Goal: Contribute content: Add original content to the website for others to see

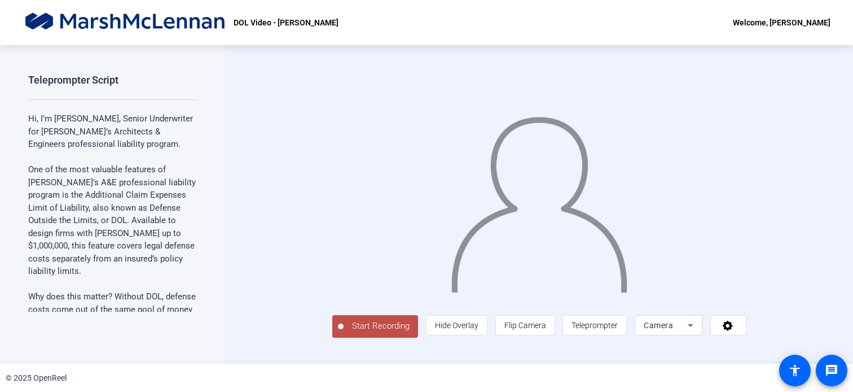
click at [344, 332] on span "Start Recording" at bounding box center [381, 325] width 74 height 13
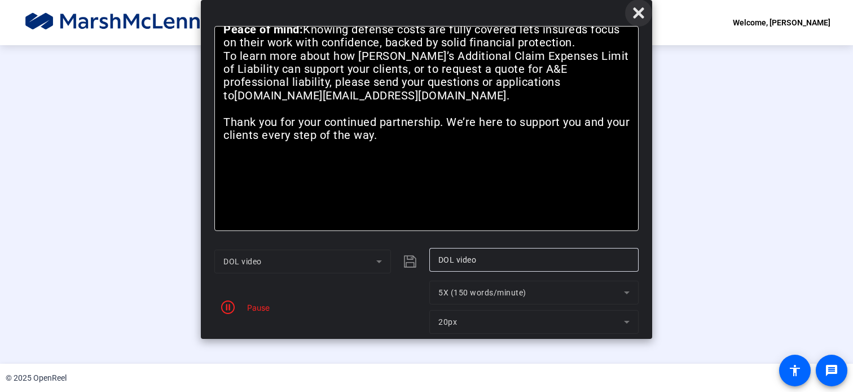
click at [639, 16] on icon at bounding box center [639, 13] width 14 height 14
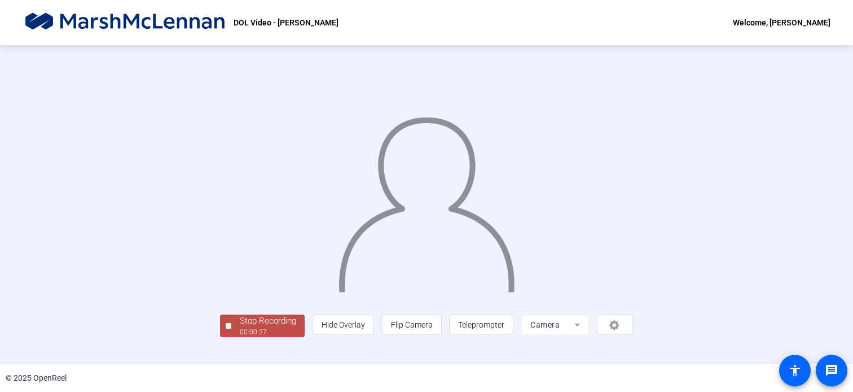
drag, startPoint x: 744, startPoint y: 0, endPoint x: 788, endPoint y: 109, distance: 117.3
click at [788, 109] on div "Stop Recording 00:00:27 person Hide Overlay flip Flip Camera article Teleprompt…" at bounding box center [426, 204] width 853 height 318
click at [240, 327] on div "Stop Recording" at bounding box center [268, 320] width 56 height 13
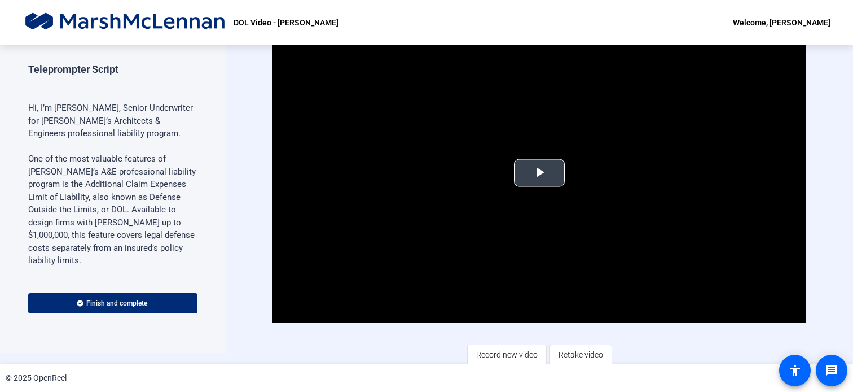
scroll to position [14, 0]
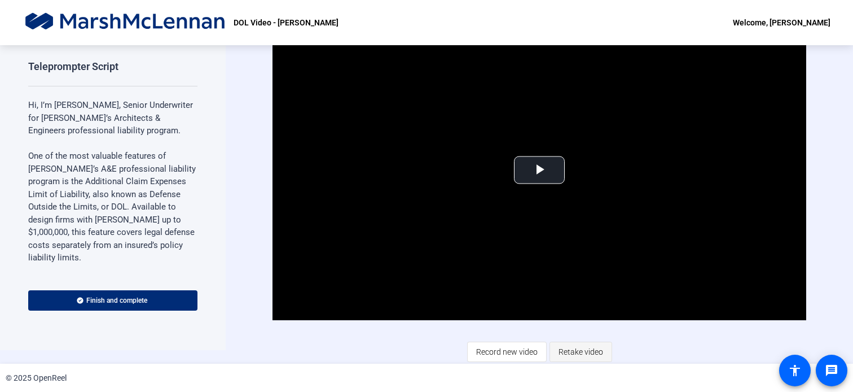
click at [581, 349] on span "Retake video" at bounding box center [581, 351] width 45 height 21
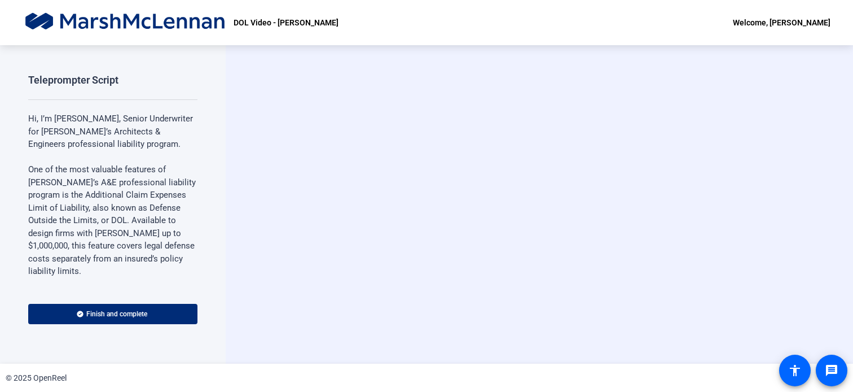
scroll to position [0, 0]
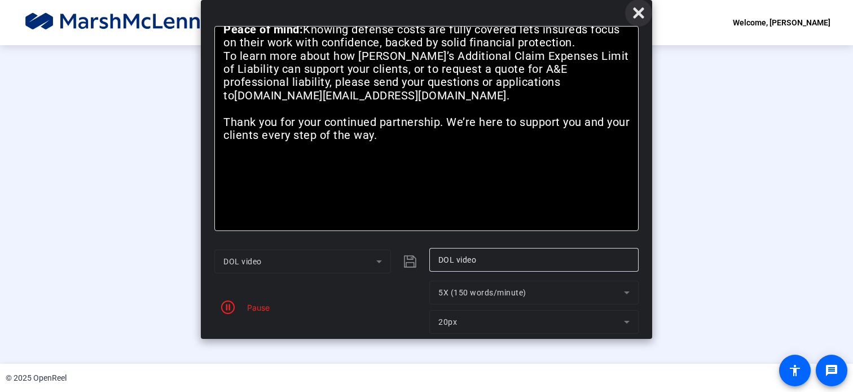
click at [637, 11] on icon at bounding box center [638, 12] width 11 height 11
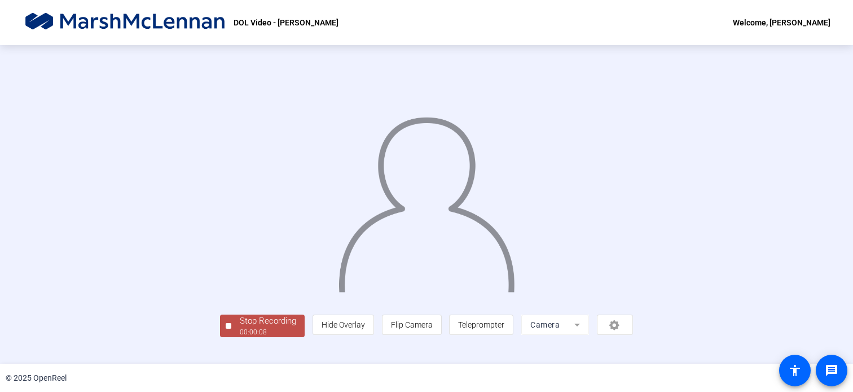
scroll to position [43, 0]
click at [240, 327] on div "Stop Recording" at bounding box center [268, 320] width 56 height 13
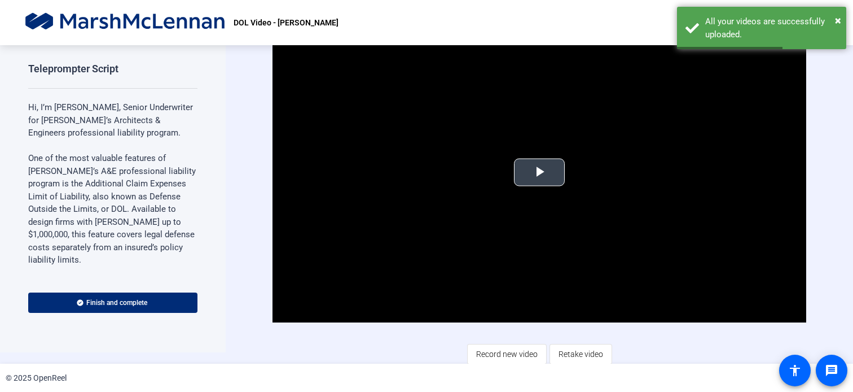
scroll to position [14, 0]
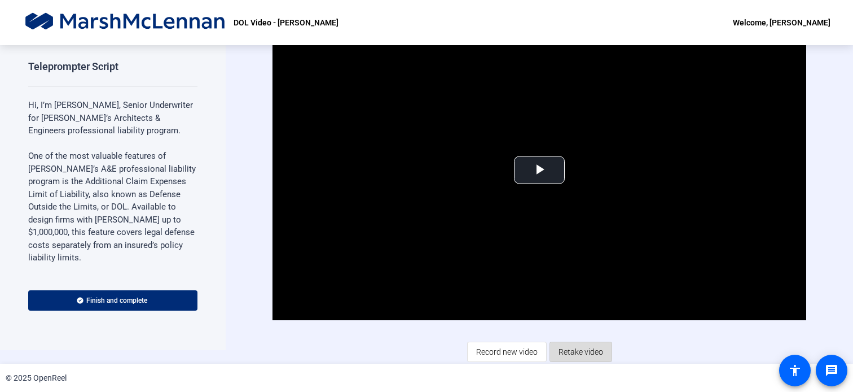
click at [570, 348] on span "Retake video" at bounding box center [581, 351] width 45 height 21
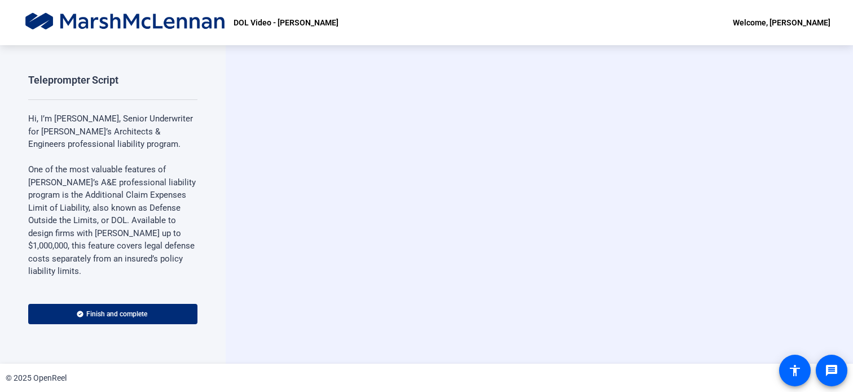
scroll to position [0, 0]
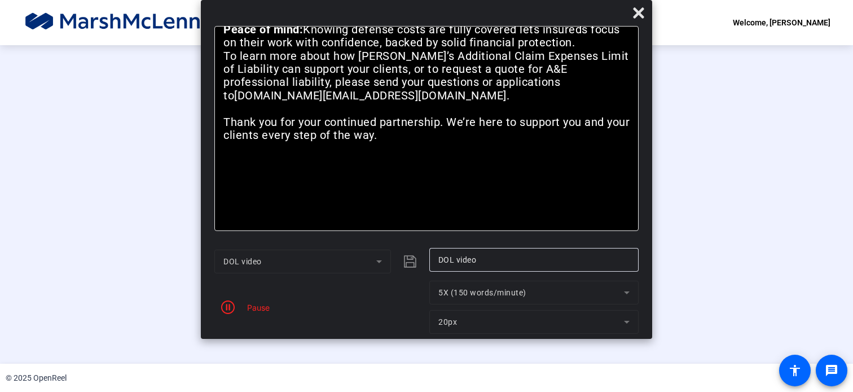
click at [291, 260] on mat-form-field "DOL video" at bounding box center [302, 261] width 177 height 24
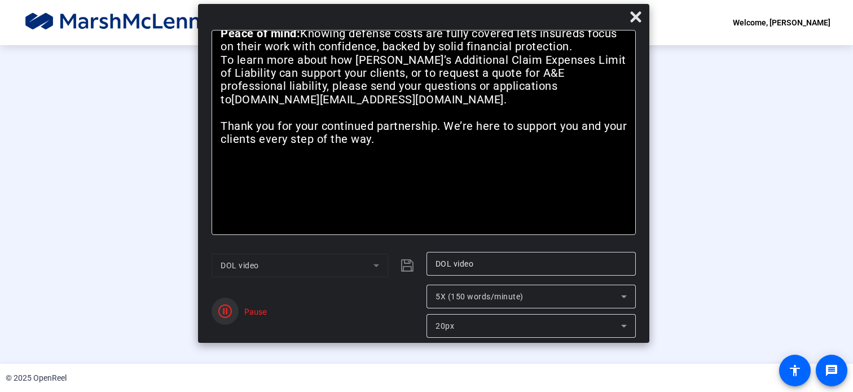
click at [220, 309] on icon "button" at bounding box center [225, 311] width 14 height 14
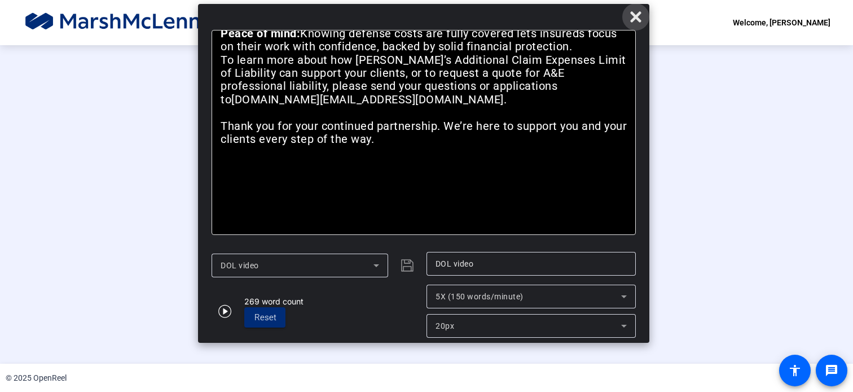
click at [633, 21] on icon at bounding box center [635, 16] width 11 height 11
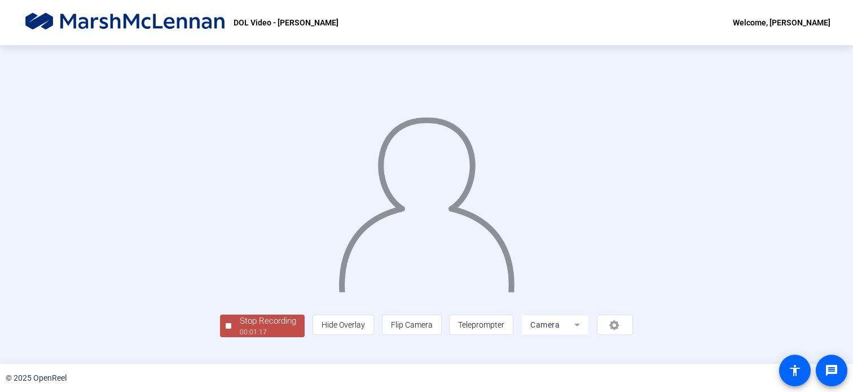
scroll to position [43, 0]
click at [240, 327] on div "Stop Recording" at bounding box center [268, 320] width 56 height 13
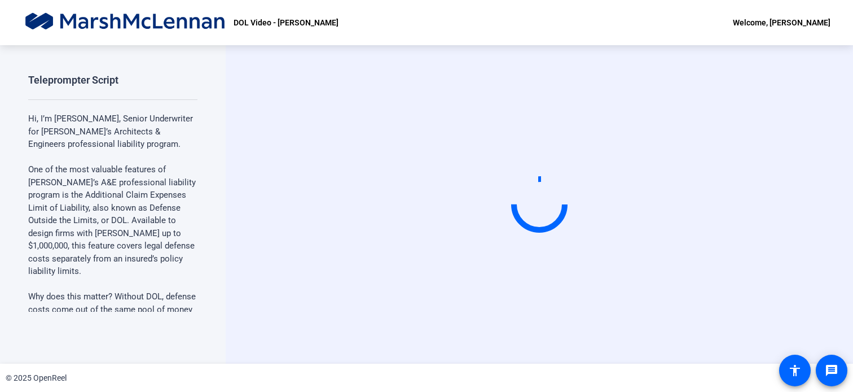
scroll to position [0, 0]
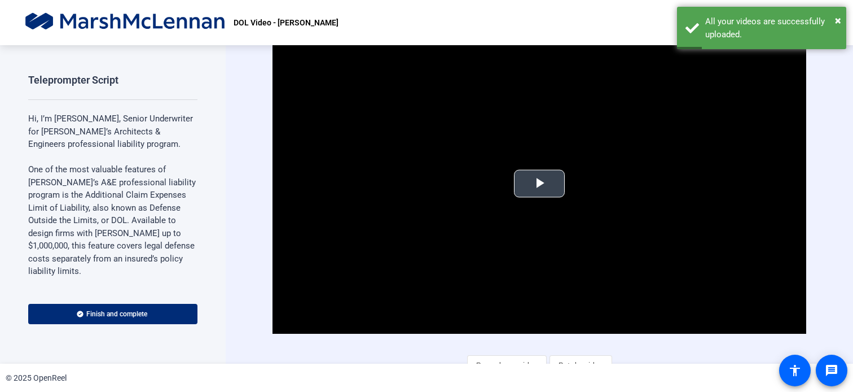
click at [540, 183] on span "Video Player" at bounding box center [540, 183] width 0 height 0
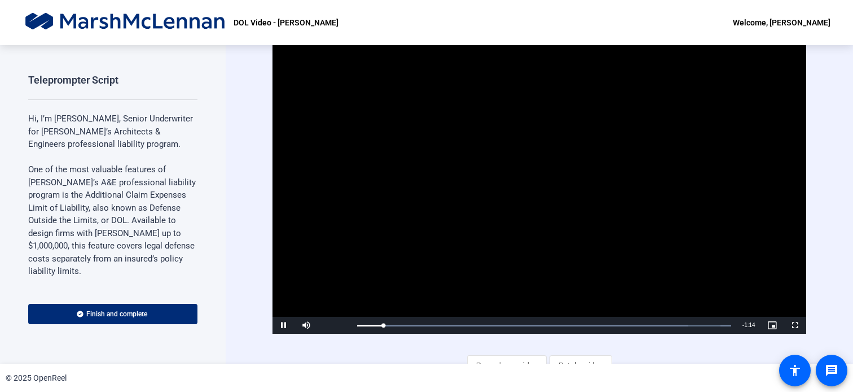
scroll to position [14, 0]
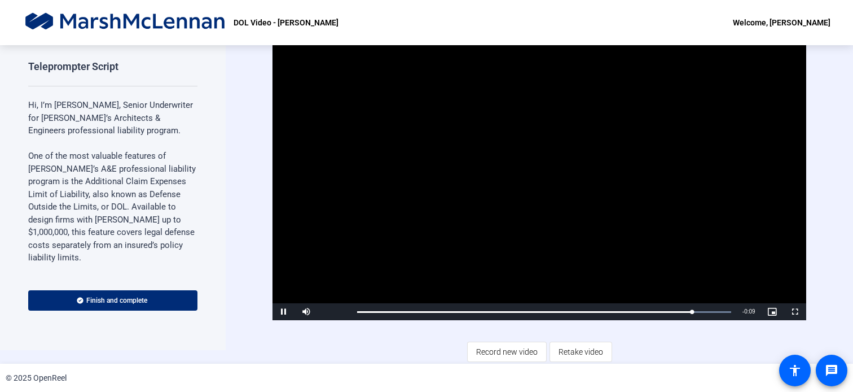
click at [370, 365] on div "© 2025 OpenReel" at bounding box center [426, 377] width 853 height 28
click at [477, 348] on span "Record new video" at bounding box center [507, 351] width 62 height 21
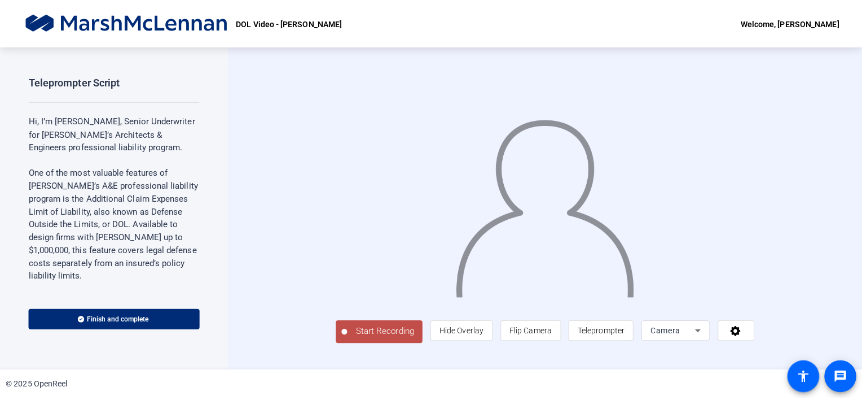
scroll to position [15, 0]
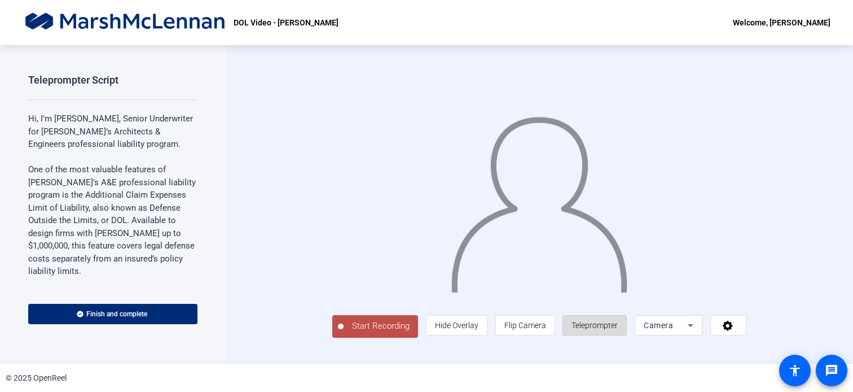
click at [618, 330] on span "Teleprompter" at bounding box center [595, 325] width 46 height 9
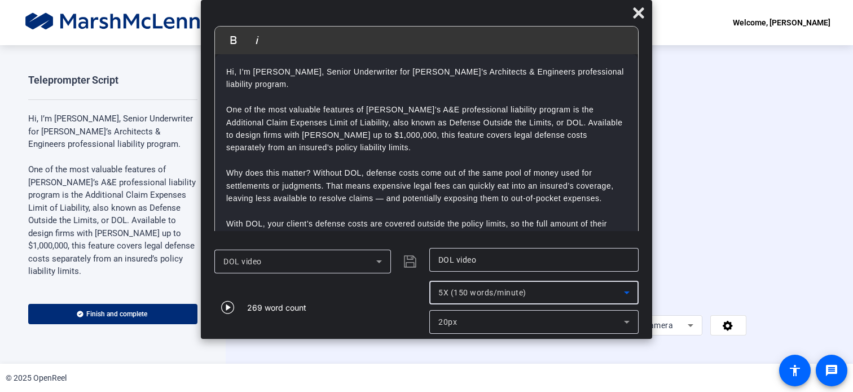
click at [628, 294] on icon at bounding box center [627, 293] width 14 height 14
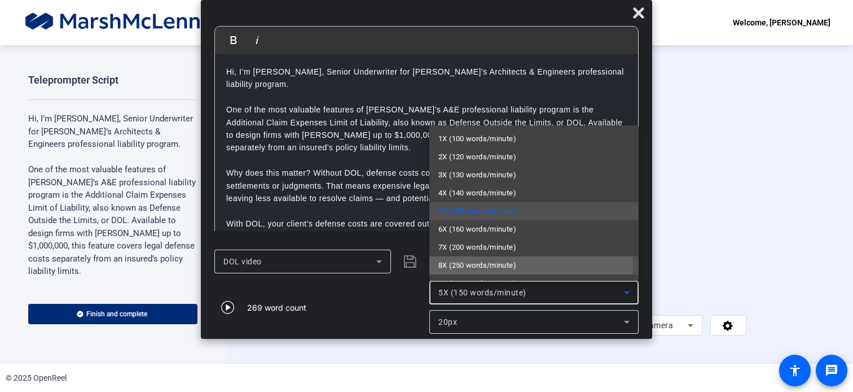
click at [508, 265] on span "8X (250 words/minute)" at bounding box center [478, 265] width 78 height 14
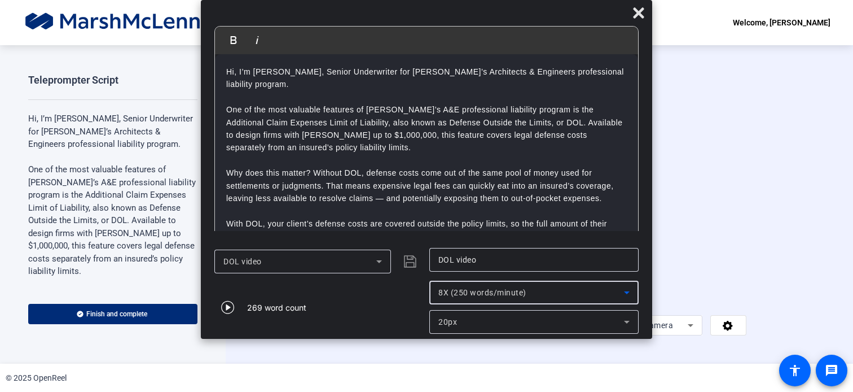
click at [628, 322] on icon at bounding box center [627, 322] width 6 height 3
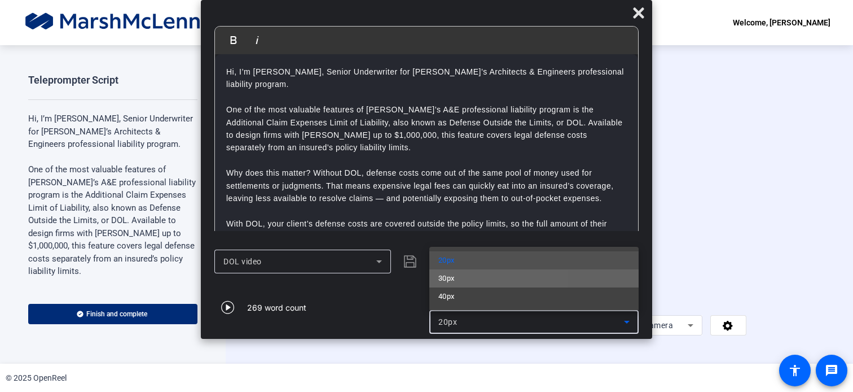
click at [460, 283] on mat-option "30px" at bounding box center [533, 278] width 209 height 18
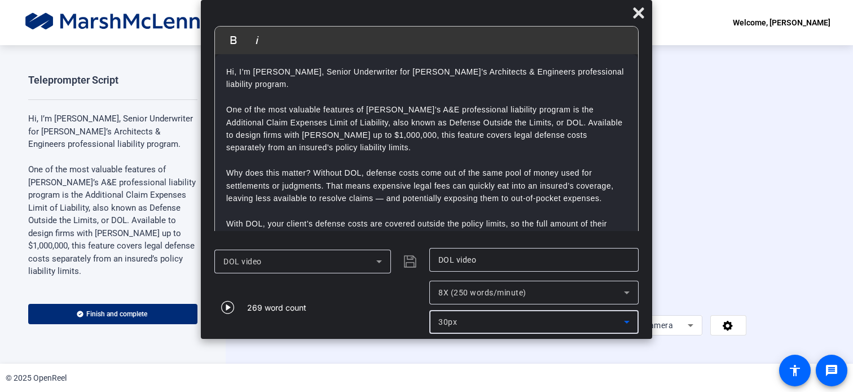
click at [628, 323] on icon at bounding box center [627, 322] width 14 height 14
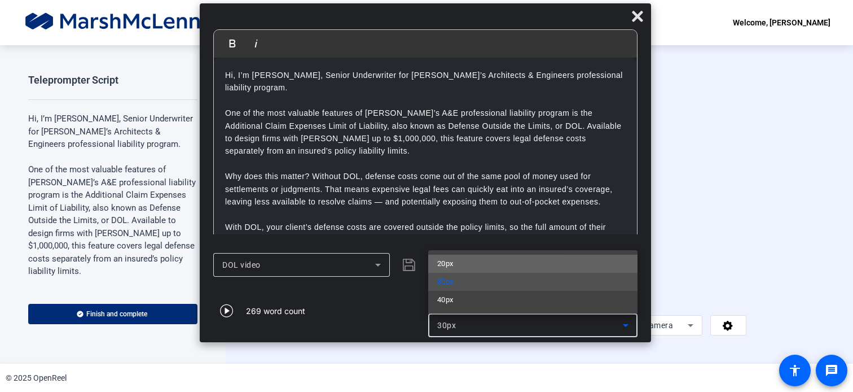
click at [454, 258] on span "20px" at bounding box center [445, 264] width 16 height 14
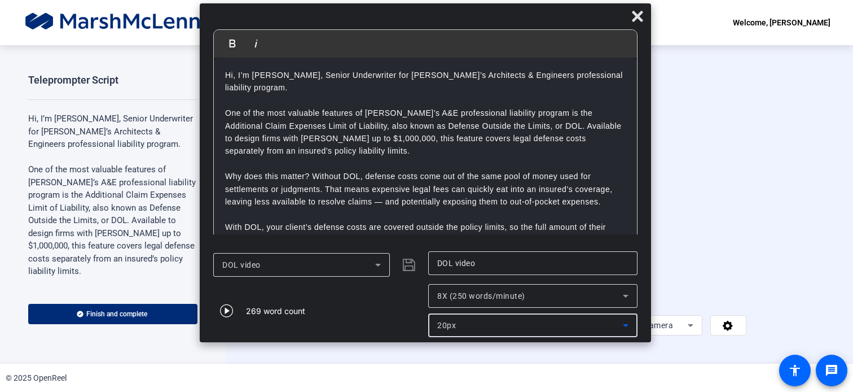
click at [629, 323] on icon at bounding box center [626, 325] width 14 height 14
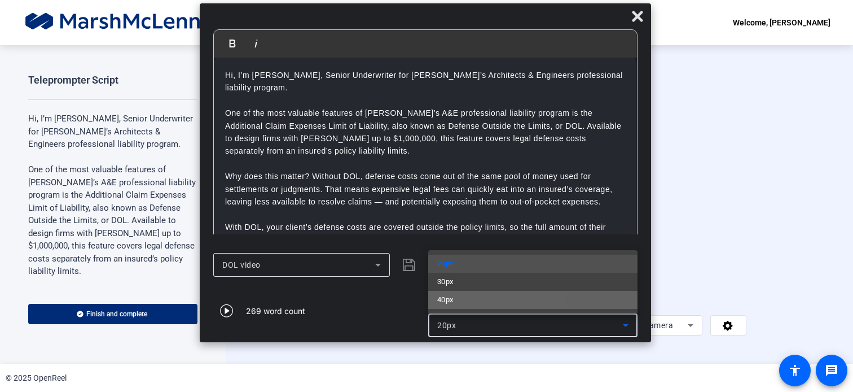
click at [459, 303] on mat-option "40px" at bounding box center [532, 300] width 209 height 18
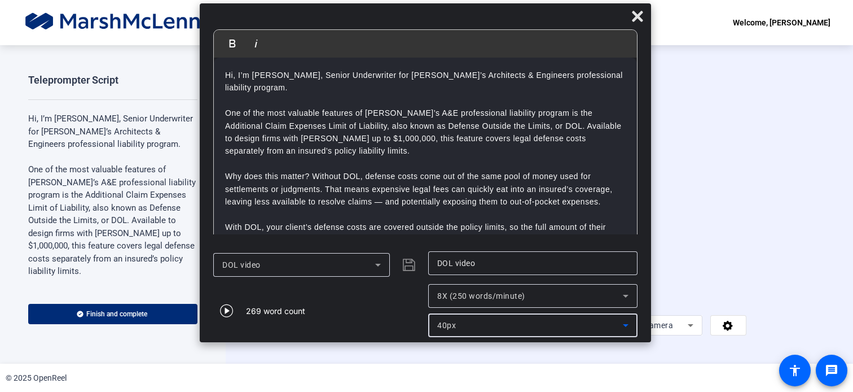
click at [625, 326] on icon at bounding box center [626, 325] width 14 height 14
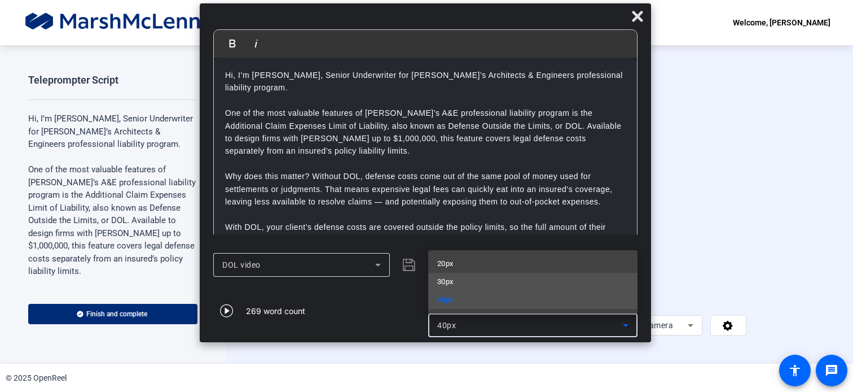
click at [454, 281] on span "30px" at bounding box center [445, 282] width 16 height 14
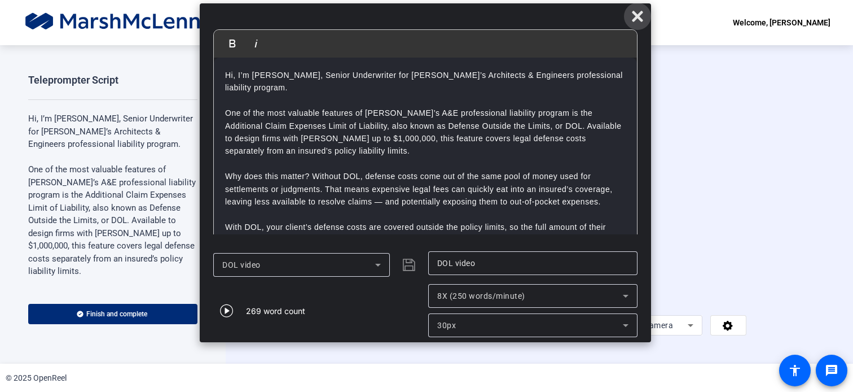
click at [638, 16] on icon at bounding box center [637, 16] width 11 height 11
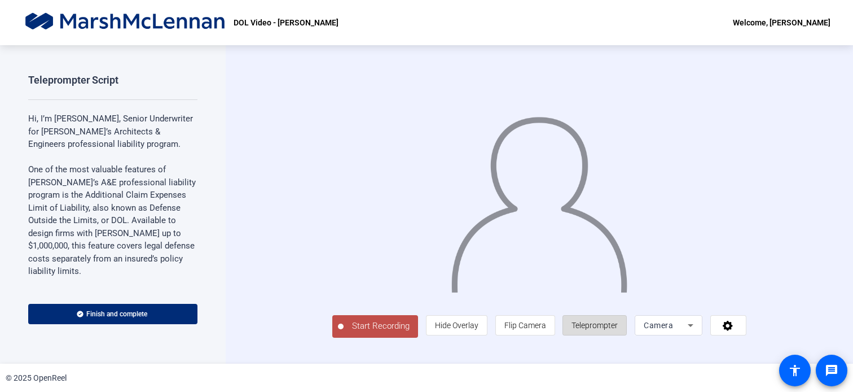
click at [618, 330] on span "Teleprompter" at bounding box center [595, 325] width 46 height 9
click at [618, 336] on span "Teleprompter" at bounding box center [595, 324] width 46 height 21
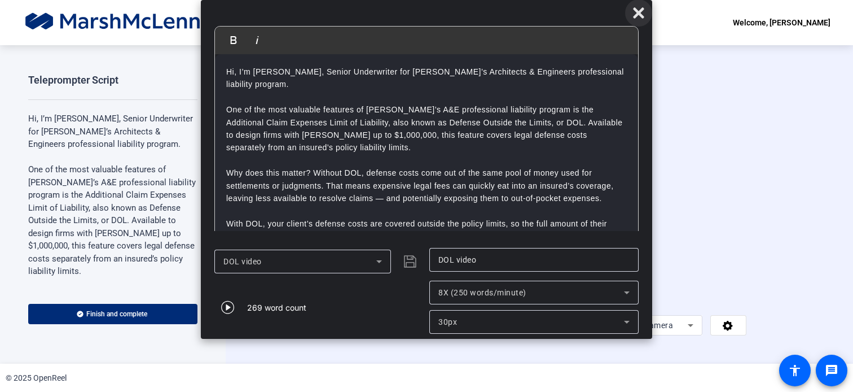
click at [634, 12] on icon at bounding box center [639, 13] width 14 height 14
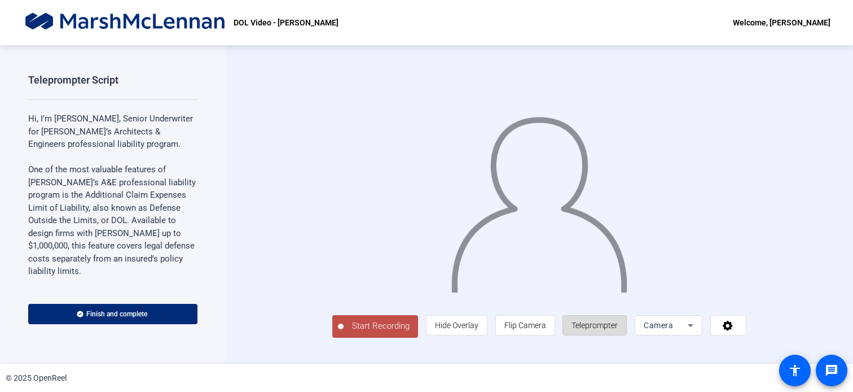
click at [618, 330] on span "Teleprompter" at bounding box center [595, 325] width 46 height 9
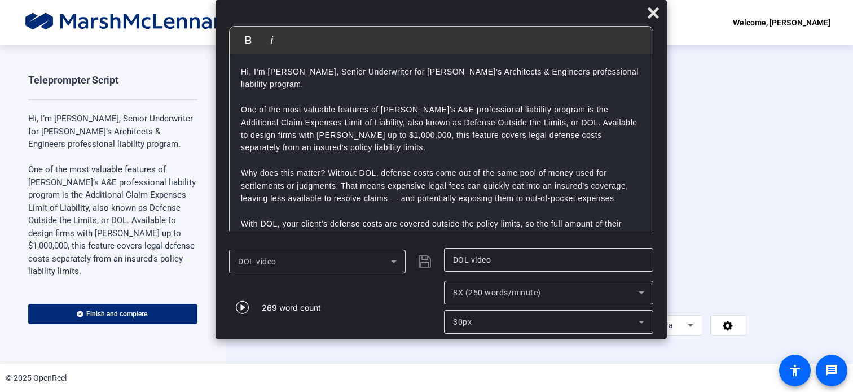
drag, startPoint x: 471, startPoint y: 13, endPoint x: 485, endPoint y: 10, distance: 15.1
click at [485, 10] on div at bounding box center [442, 16] width 452 height 20
drag, startPoint x: 558, startPoint y: 17, endPoint x: 558, endPoint y: 10, distance: 7.9
click at [558, 10] on div at bounding box center [442, 16] width 452 height 20
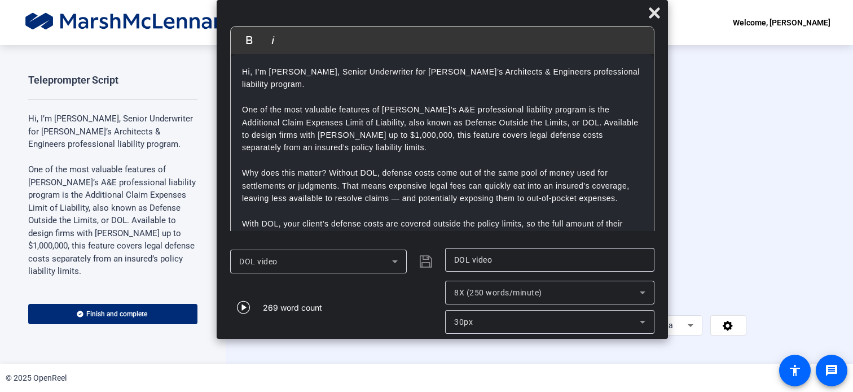
drag, startPoint x: 553, startPoint y: 19, endPoint x: 554, endPoint y: 5, distance: 14.1
click at [554, 6] on div at bounding box center [443, 16] width 452 height 20
click at [658, 11] on icon at bounding box center [654, 12] width 11 height 11
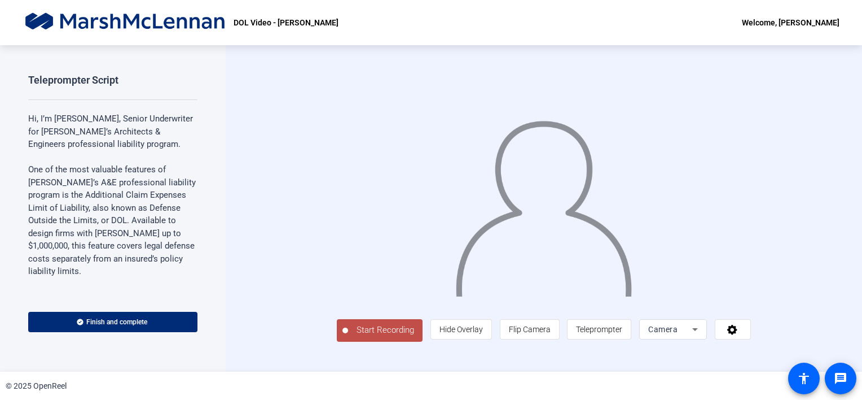
scroll to position [0, 0]
drag, startPoint x: 810, startPoint y: 0, endPoint x: 548, endPoint y: 26, distance: 263.2
click at [548, 26] on div "DOL Video - [PERSON_NAME] Welcome, [PERSON_NAME]" at bounding box center [431, 22] width 862 height 45
click at [525, 12] on div "DOL Video - [PERSON_NAME] Welcome, [PERSON_NAME]" at bounding box center [431, 22] width 862 height 45
click at [623, 334] on span "Teleprompter" at bounding box center [599, 329] width 46 height 9
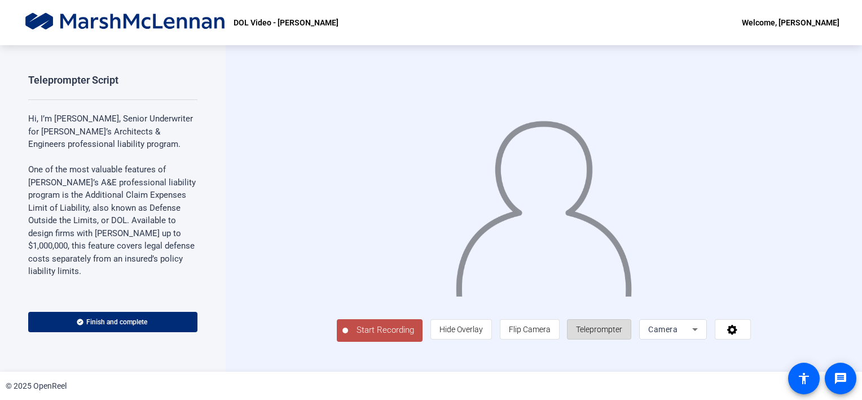
click at [623, 334] on span "Teleprompter" at bounding box center [599, 329] width 46 height 9
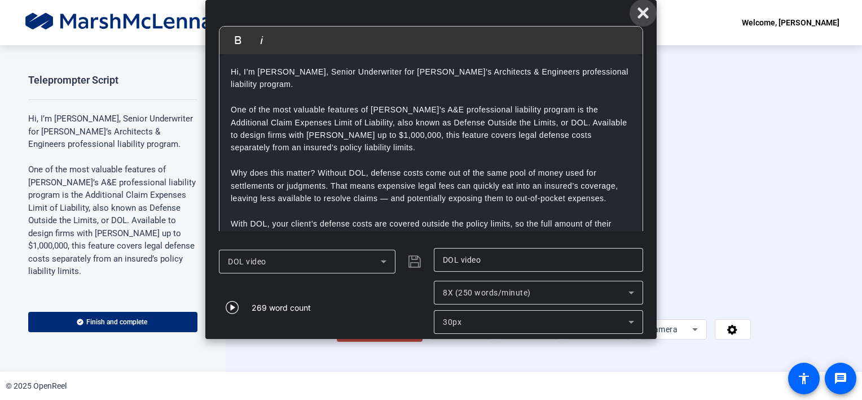
click at [647, 12] on icon at bounding box center [644, 13] width 14 height 14
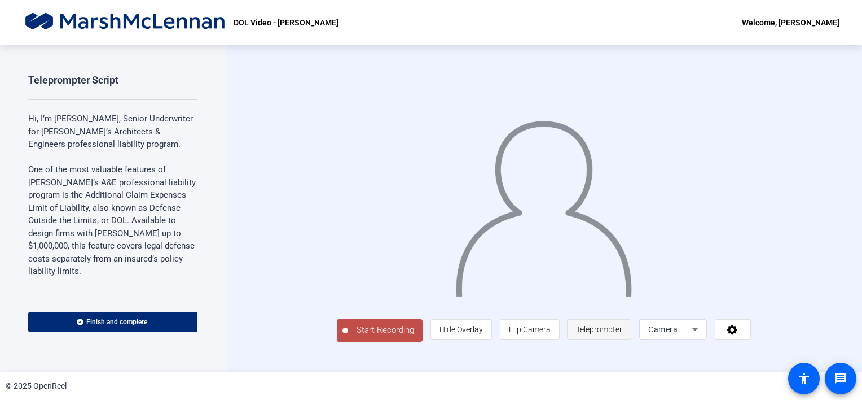
click at [623, 334] on span "Teleprompter" at bounding box center [599, 329] width 46 height 9
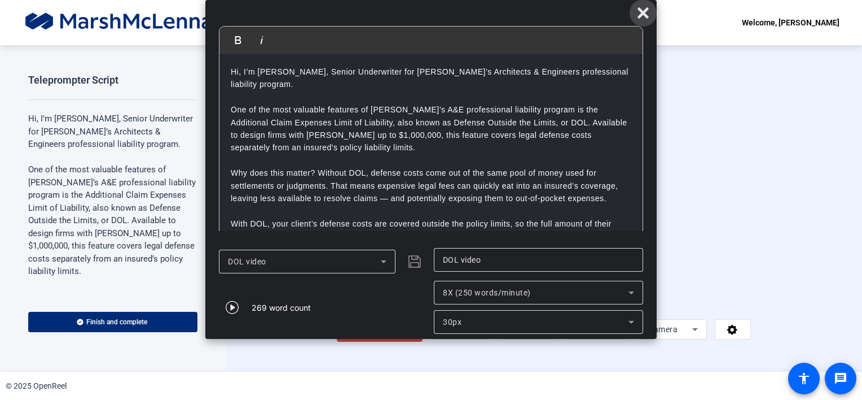
click at [646, 12] on icon at bounding box center [644, 13] width 14 height 14
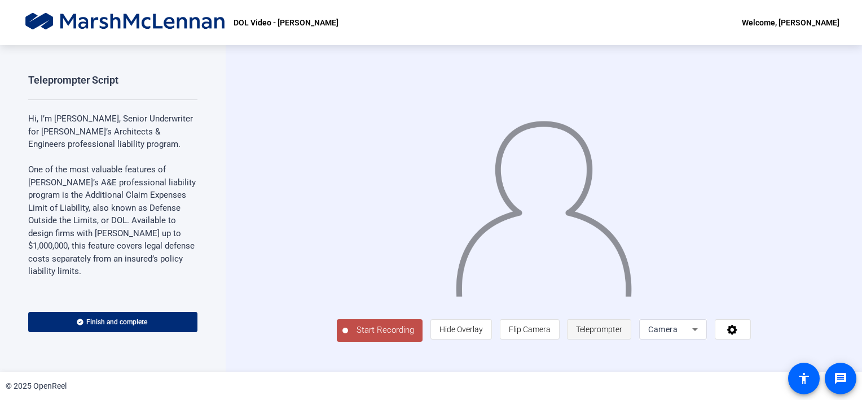
click at [623, 334] on span "Teleprompter" at bounding box center [599, 329] width 46 height 9
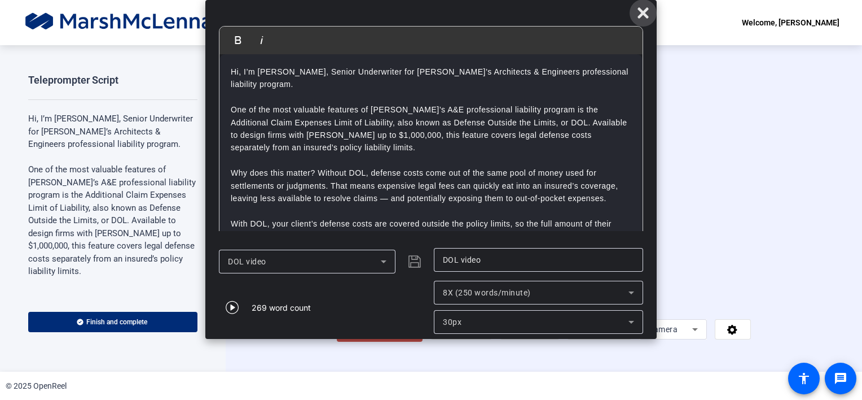
click at [648, 11] on icon at bounding box center [644, 13] width 14 height 14
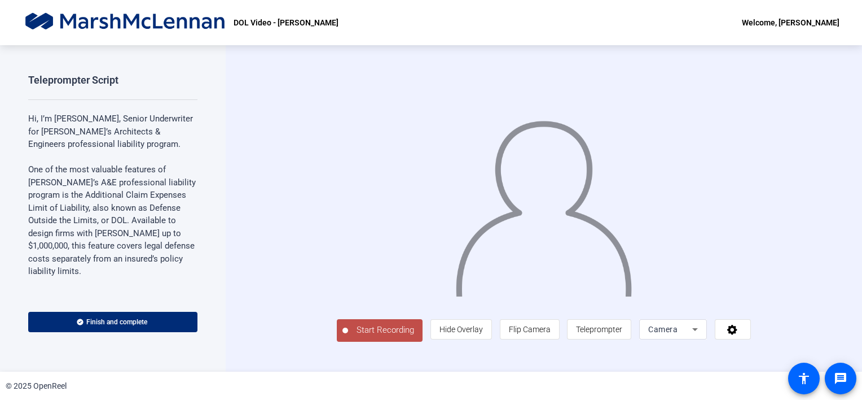
click at [348, 336] on span "Start Recording" at bounding box center [385, 329] width 74 height 13
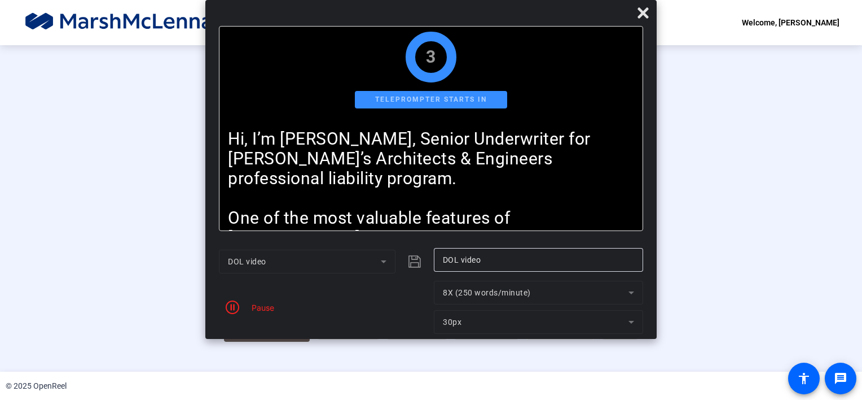
scroll to position [0, 0]
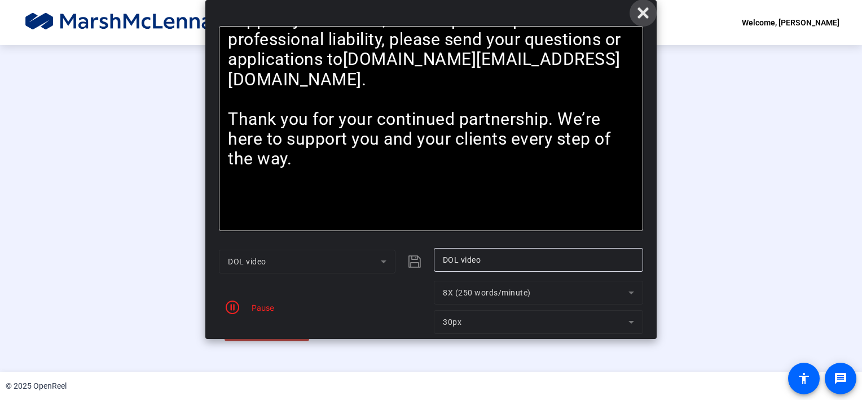
click at [645, 8] on icon at bounding box center [644, 13] width 14 height 14
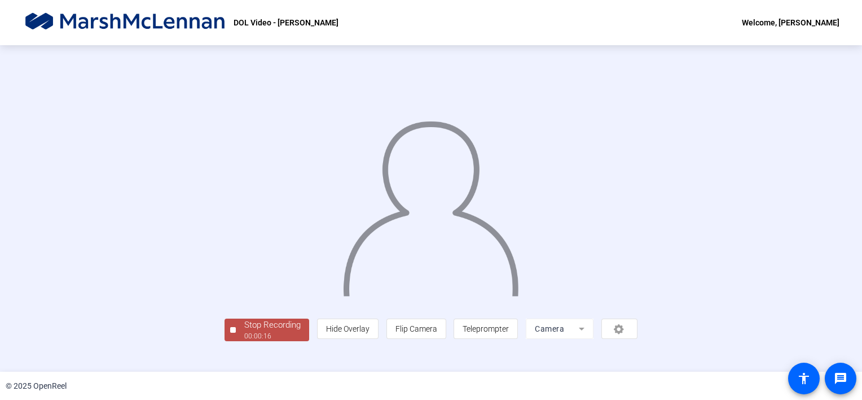
scroll to position [39, 0]
click at [244, 331] on div "Stop Recording" at bounding box center [272, 324] width 56 height 13
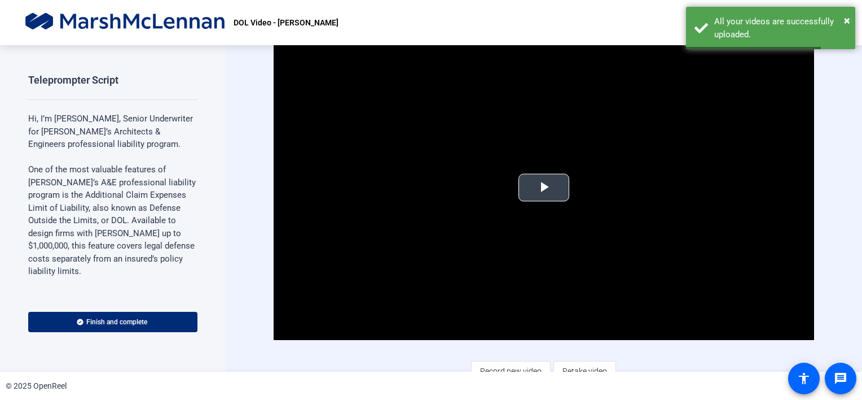
scroll to position [11, 0]
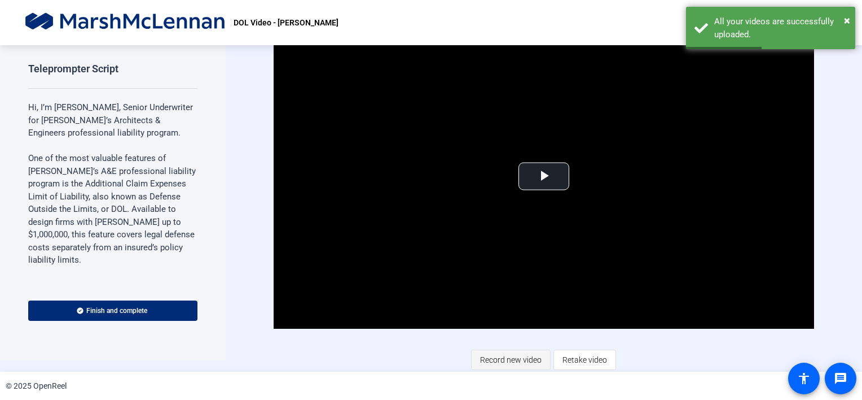
click at [486, 359] on span "Record new video" at bounding box center [511, 359] width 62 height 21
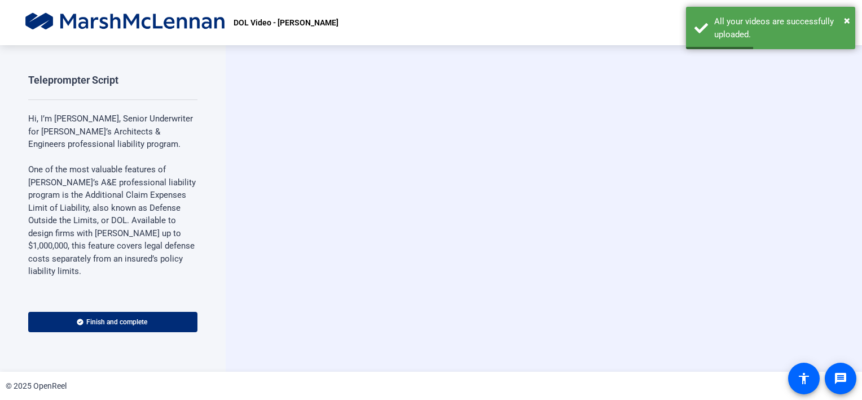
scroll to position [0, 0]
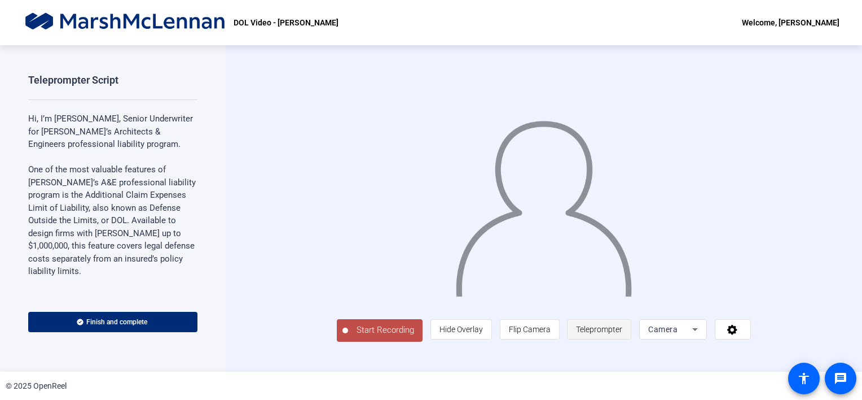
click at [623, 334] on span "Teleprompter" at bounding box center [599, 329] width 46 height 9
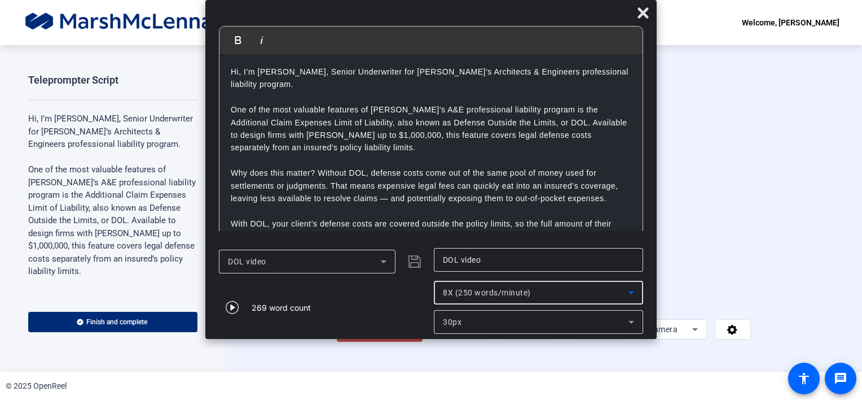
click at [628, 295] on icon at bounding box center [632, 293] width 14 height 14
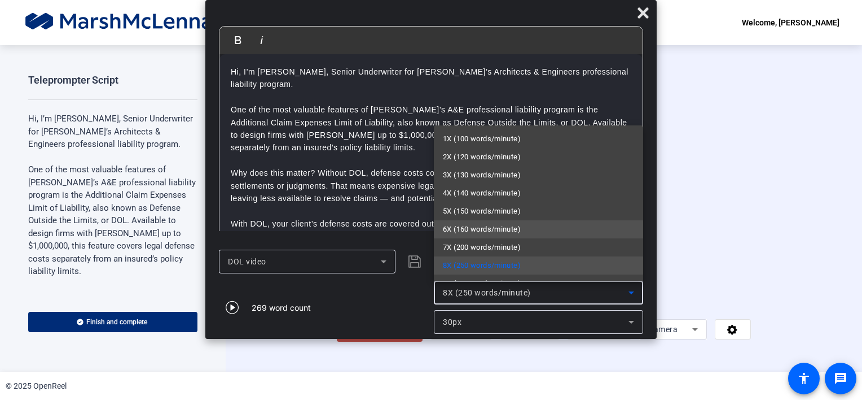
click at [521, 231] on span "6X (160 words/minute)" at bounding box center [482, 229] width 78 height 14
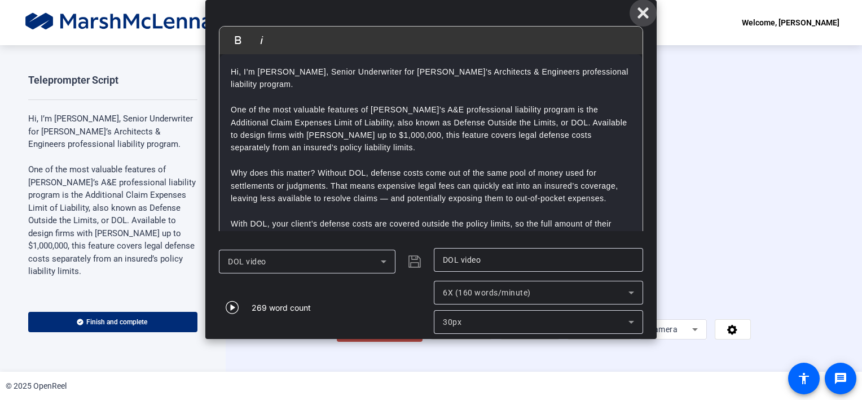
click at [643, 10] on icon at bounding box center [644, 13] width 14 height 14
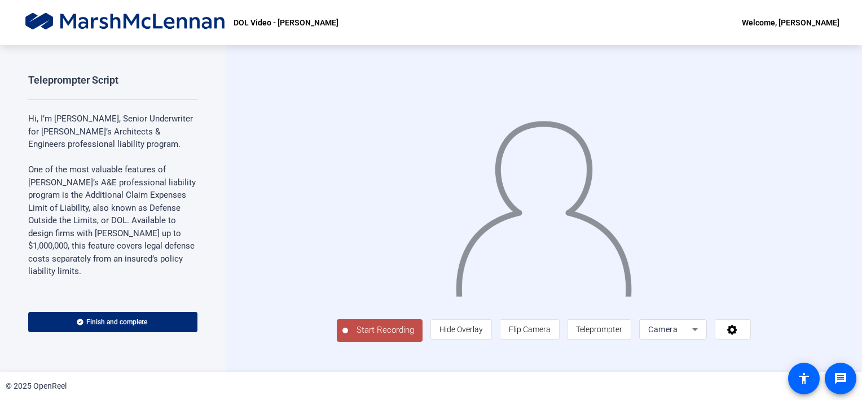
click at [348, 336] on span "Start Recording" at bounding box center [385, 329] width 74 height 13
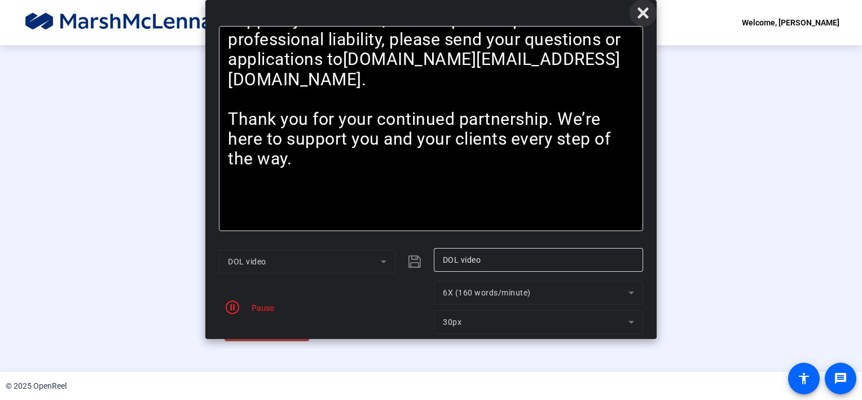
click at [646, 19] on icon at bounding box center [644, 13] width 14 height 14
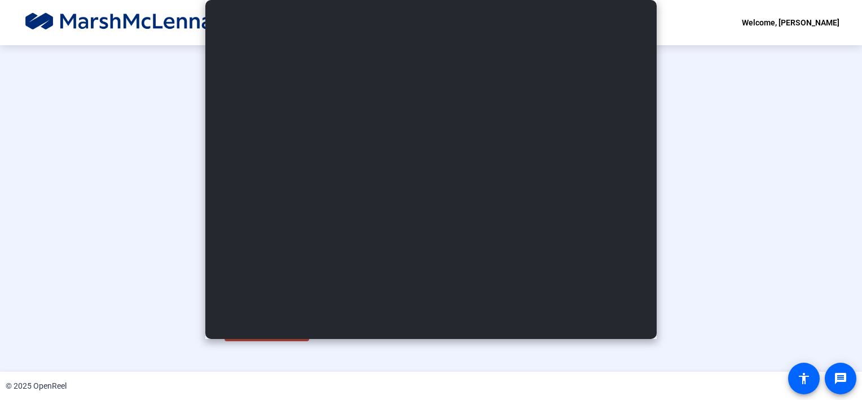
scroll to position [39, 0]
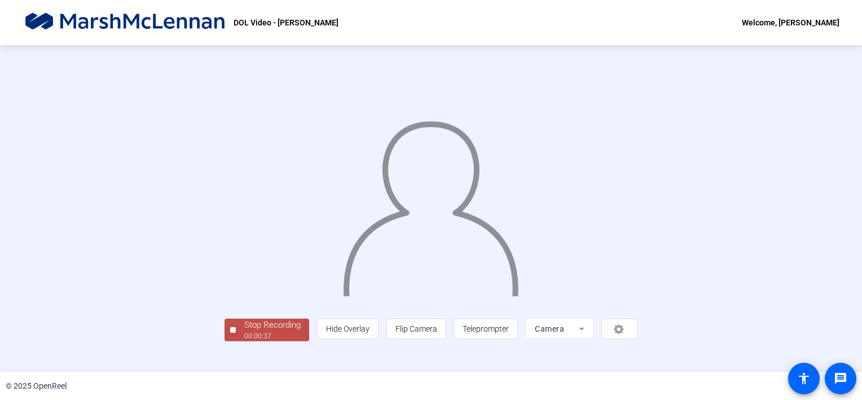
click at [244, 331] on div "Stop Recording" at bounding box center [272, 324] width 56 height 13
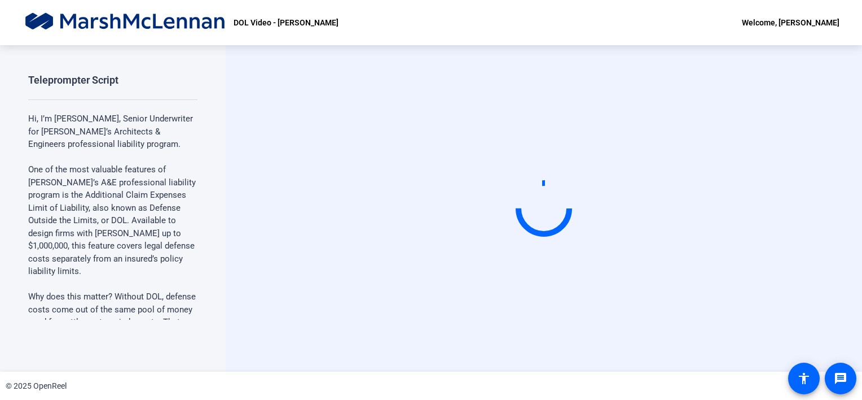
scroll to position [0, 0]
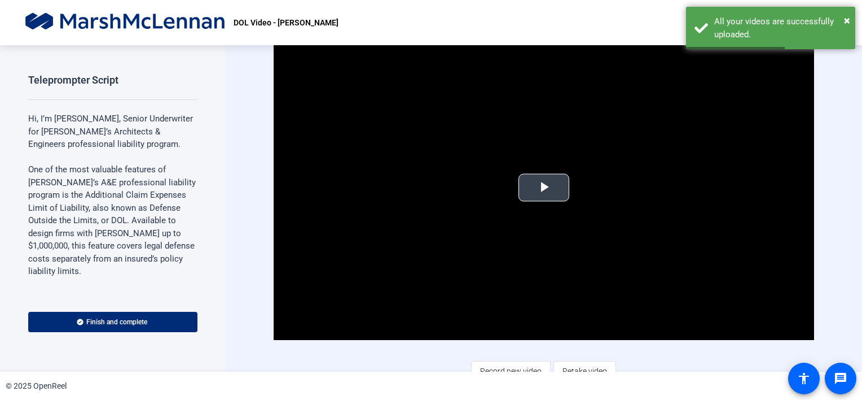
click at [544, 187] on span "Video Player" at bounding box center [544, 187] width 0 height 0
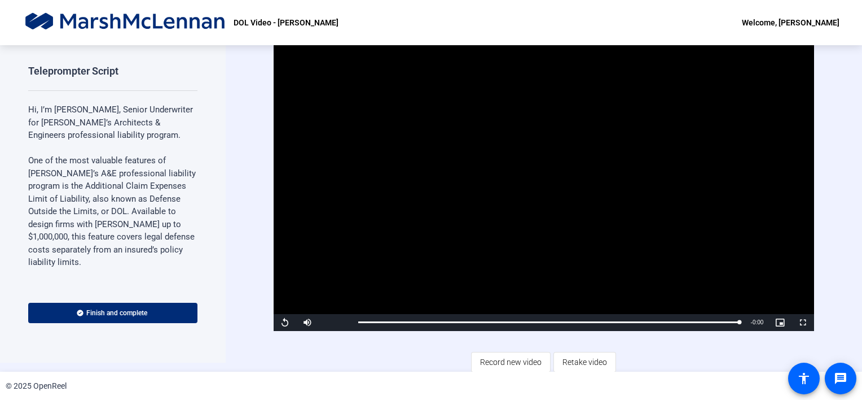
scroll to position [11, 0]
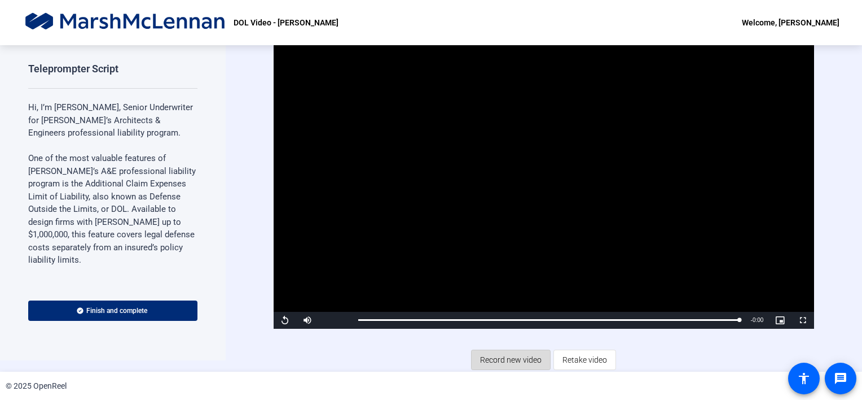
click at [498, 359] on span "Record new video" at bounding box center [511, 359] width 62 height 21
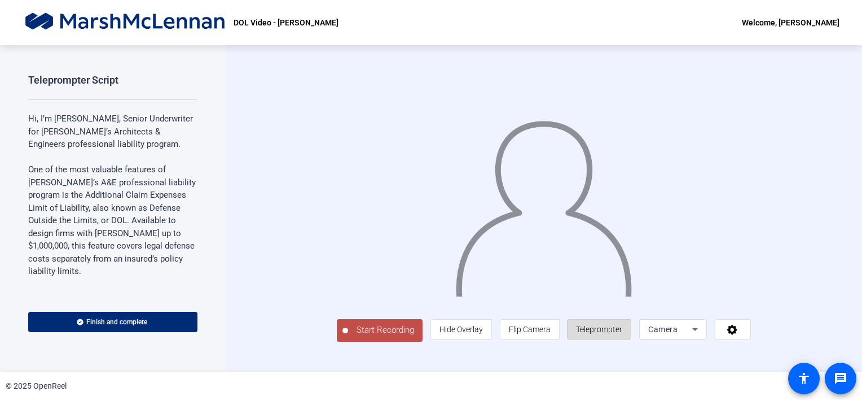
click at [623, 334] on span "Teleprompter" at bounding box center [599, 329] width 46 height 9
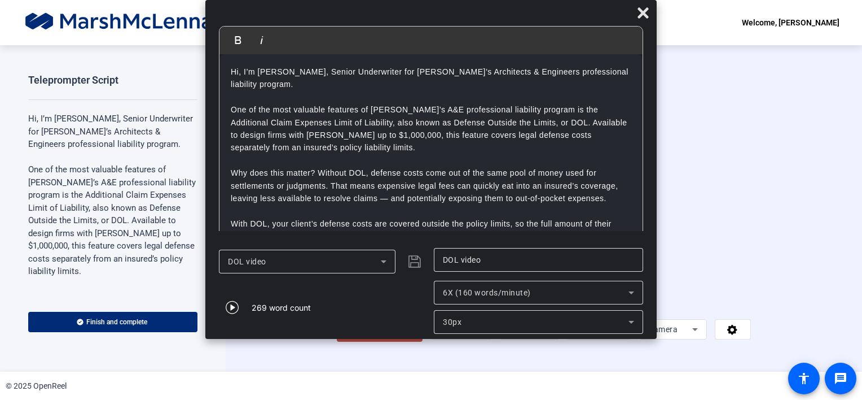
click at [633, 322] on icon at bounding box center [632, 322] width 14 height 14
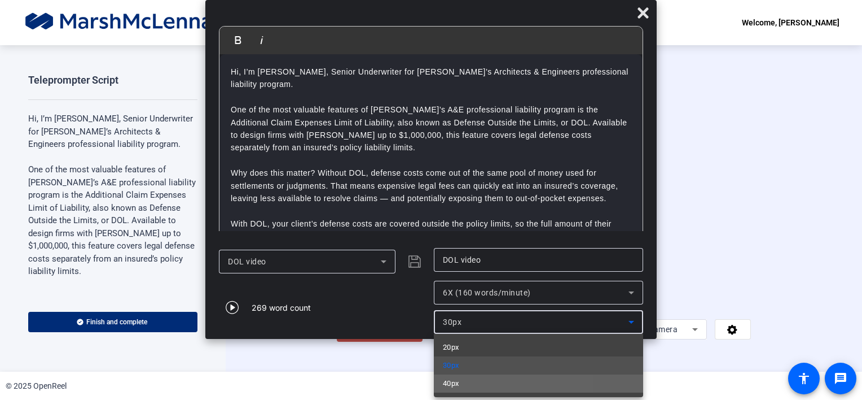
click at [475, 385] on mat-option "40px" at bounding box center [538, 383] width 209 height 18
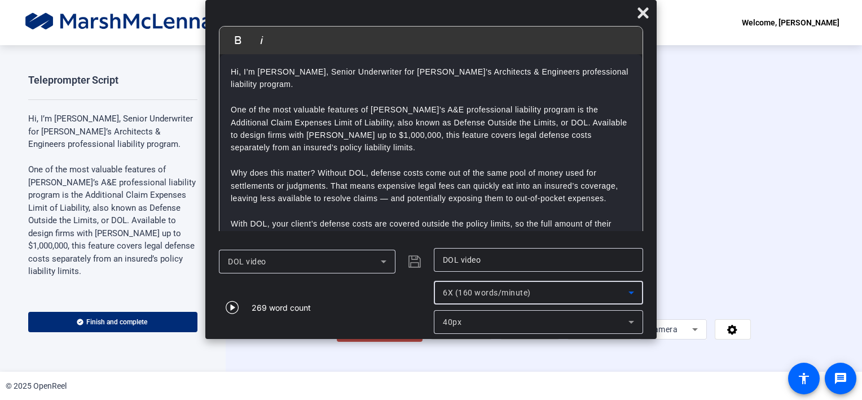
click at [628, 296] on icon at bounding box center [632, 293] width 14 height 14
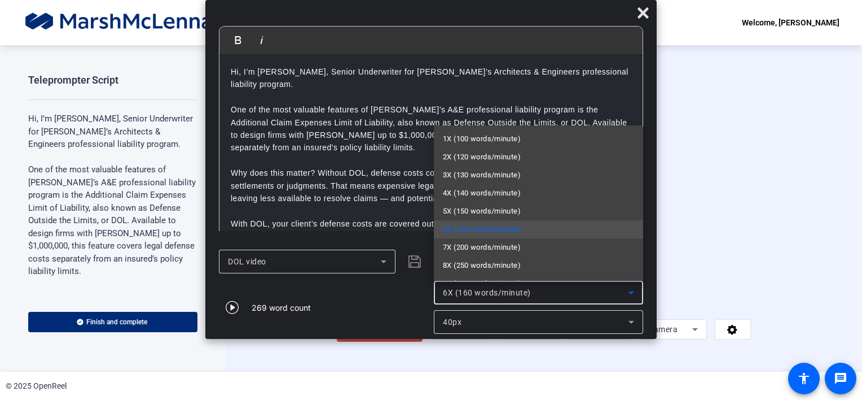
click at [537, 212] on mat-option "5X (150 words/minute)" at bounding box center [538, 211] width 209 height 18
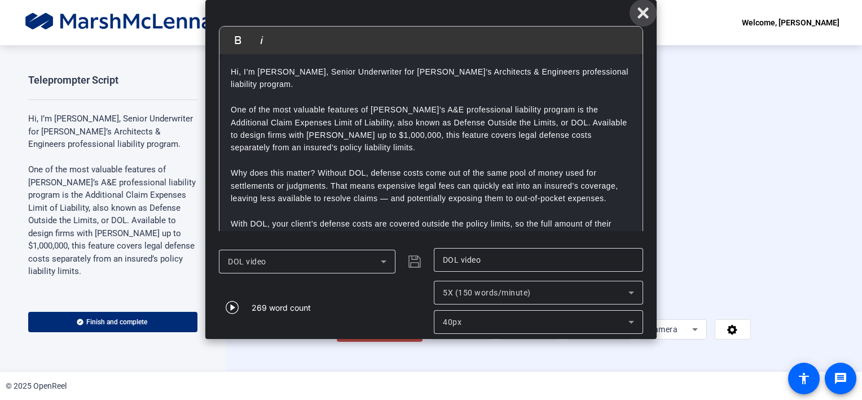
click at [643, 15] on icon at bounding box center [644, 13] width 14 height 14
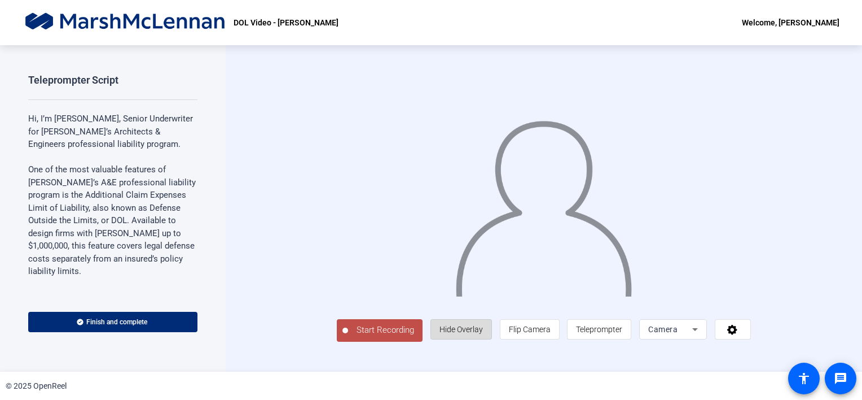
click at [483, 334] on span "Hide Overlay" at bounding box center [461, 329] width 43 height 9
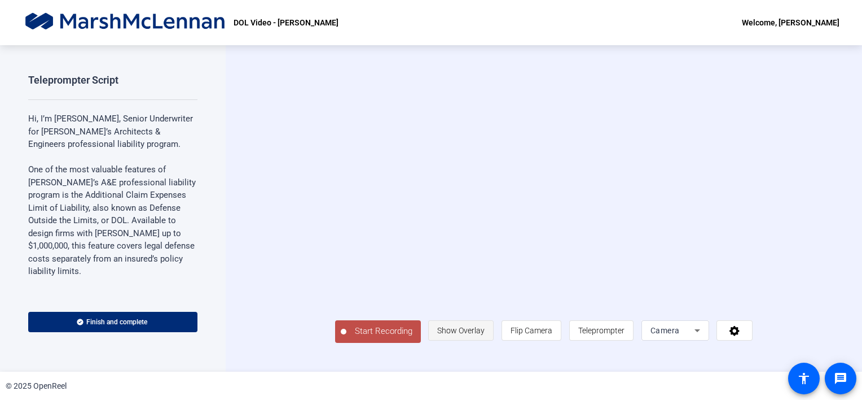
click at [485, 335] on span "Show Overlay" at bounding box center [460, 330] width 47 height 9
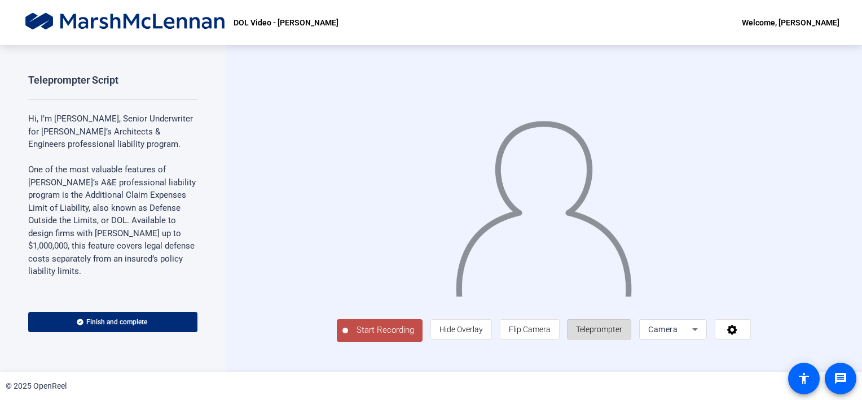
click at [623, 334] on span "Teleprompter" at bounding box center [599, 329] width 46 height 9
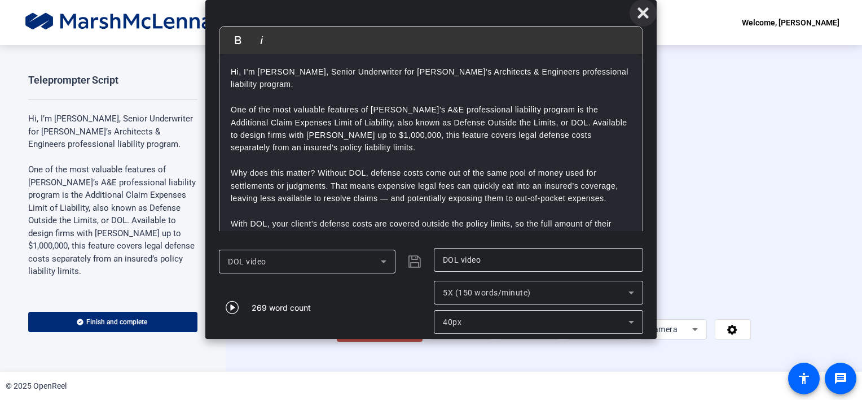
click at [643, 16] on icon at bounding box center [644, 13] width 14 height 14
